Goal: Download file/media

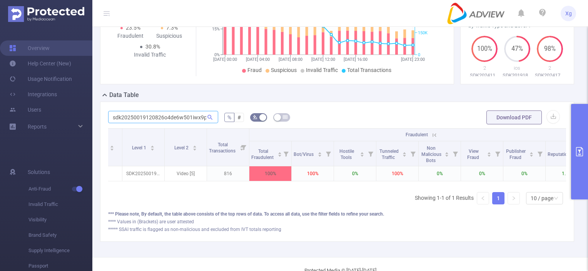
scroll to position [0, 3]
click at [236, 120] on form "sdk20250019120826o4de6w501iwx9pt % # Download PDF" at bounding box center [337, 117] width 458 height 15
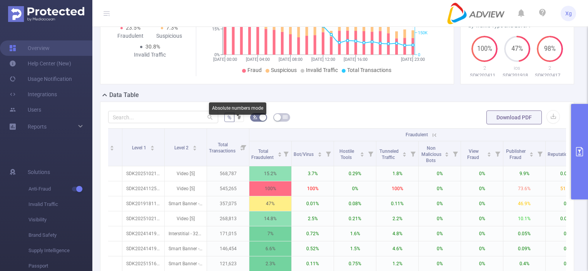
scroll to position [0, 0]
click at [550, 122] on button "button" at bounding box center [552, 116] width 13 height 13
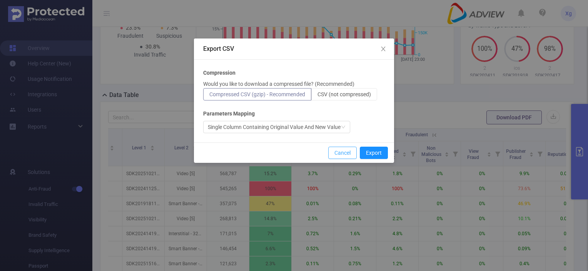
click at [348, 154] on button "Cancel" at bounding box center [342, 153] width 28 height 12
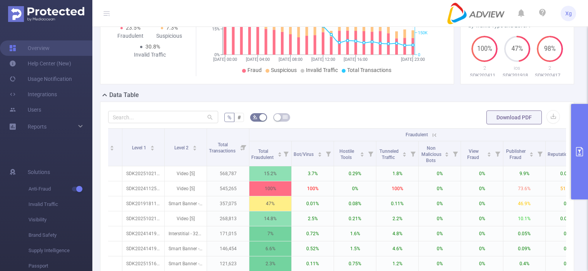
click at [581, 130] on button "primary" at bounding box center [579, 151] width 17 height 95
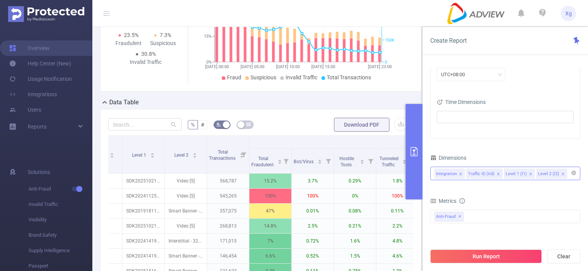
drag, startPoint x: 559, startPoint y: 173, endPoint x: 554, endPoint y: 175, distance: 5.3
click at [561, 173] on icon "icon: close" at bounding box center [563, 174] width 4 height 4
click at [474, 254] on button "Run Report" at bounding box center [486, 256] width 112 height 14
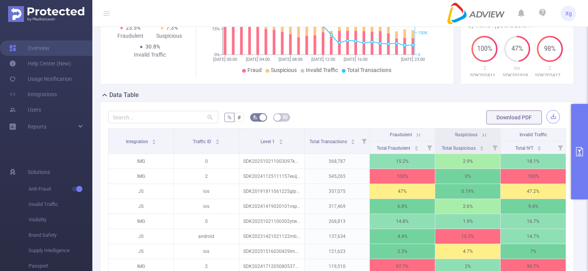
click at [546, 122] on button "button" at bounding box center [552, 116] width 13 height 13
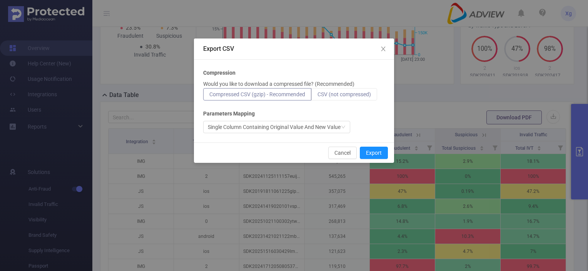
click at [340, 93] on span "CSV (not compressed)" at bounding box center [343, 94] width 53 height 6
click at [317, 96] on input "CSV (not compressed)" at bounding box center [317, 96] width 0 height 0
click at [379, 152] on button "Export" at bounding box center [374, 153] width 28 height 12
